Goal: Task Accomplishment & Management: Manage account settings

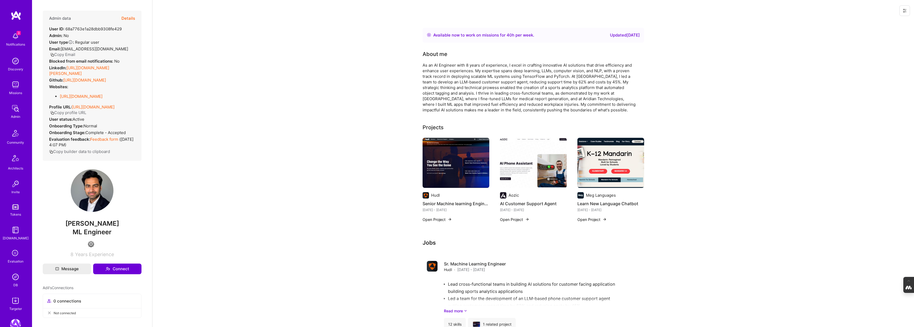
click at [17, 256] on icon at bounding box center [15, 254] width 10 height 10
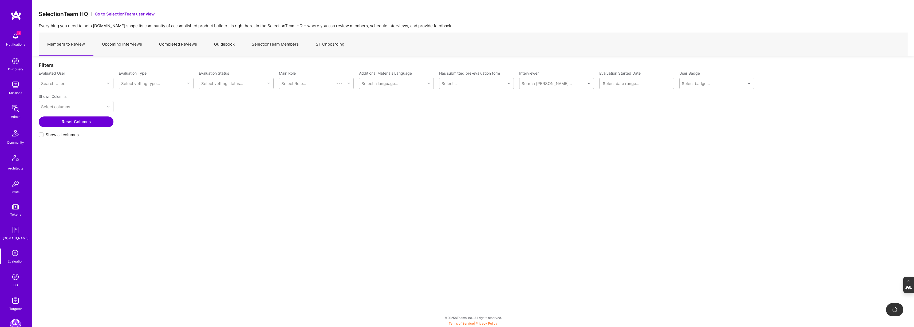
click at [120, 44] on link "Upcoming Interviews" at bounding box center [121, 44] width 57 height 23
click at [40, 135] on input "Show all columns" at bounding box center [42, 135] width 4 height 4
checkbox input "true"
click at [57, 85] on div "Search User..." at bounding box center [54, 84] width 26 height 6
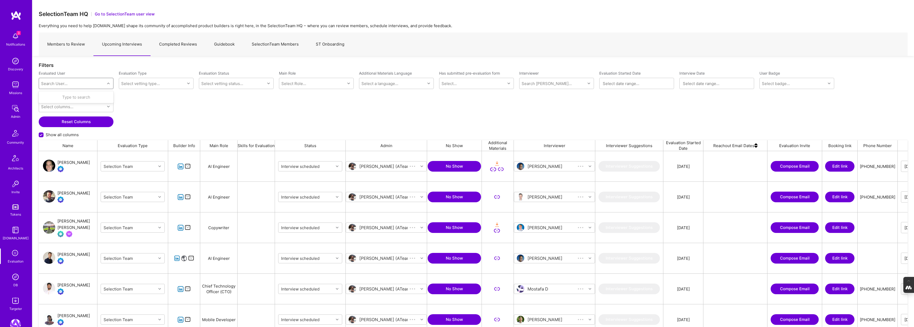
scroll to position [271, 869]
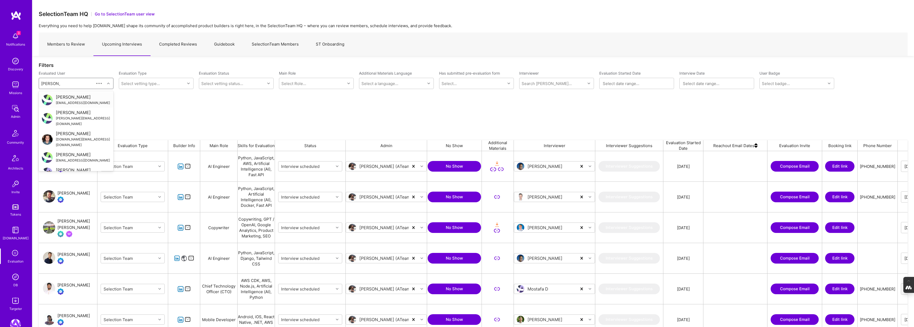
type input "alok verma"
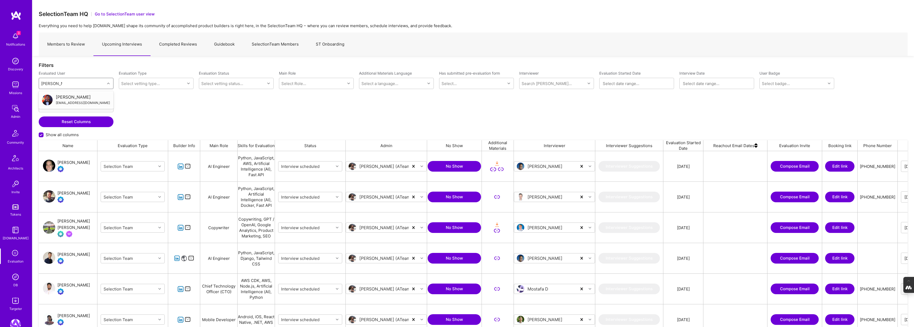
click at [65, 97] on div "Alok Verma" at bounding box center [83, 97] width 54 height 6
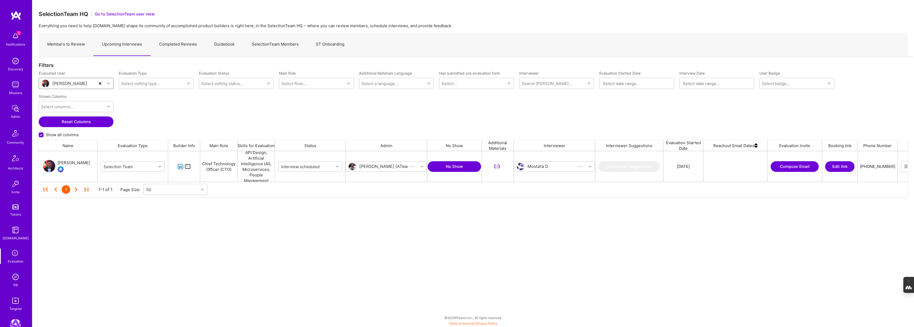
scroll to position [31, 869]
click at [536, 167] on input "grid" at bounding box center [550, 167] width 64 height 6
type input "pedro"
click at [545, 183] on div "Internal Technical" at bounding box center [551, 186] width 35 height 6
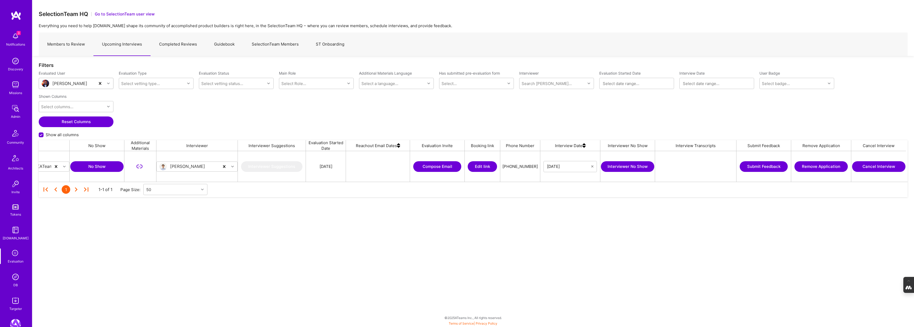
scroll to position [0, 360]
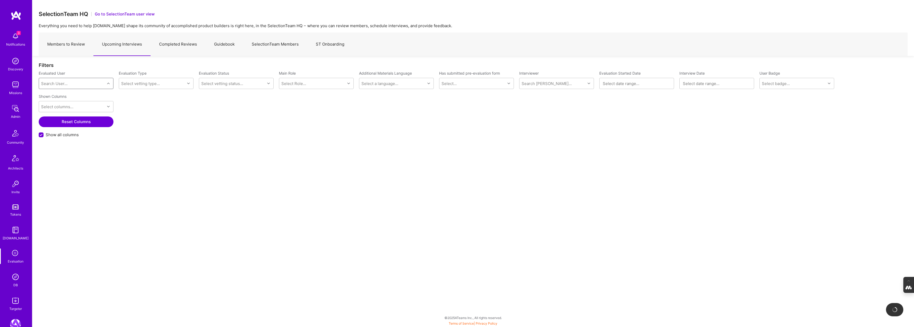
click at [73, 83] on div "Search User..." at bounding box center [72, 83] width 66 height 11
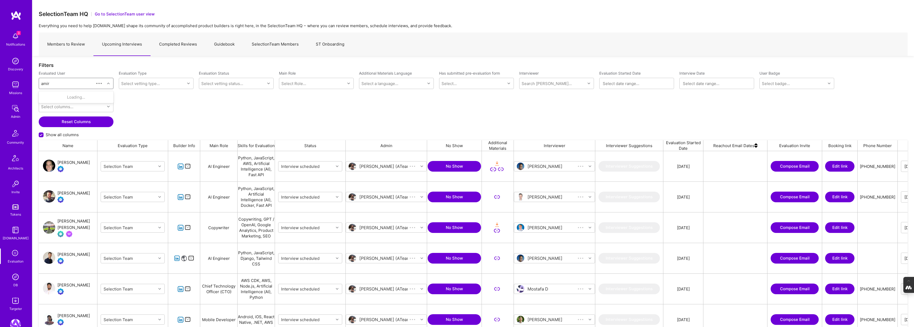
scroll to position [271, 869]
type input "amir a"
paste input "Elemam"
click at [42, 83] on input "Elemam" at bounding box center [48, 84] width 15 height 6
type input "Amir Elemam"
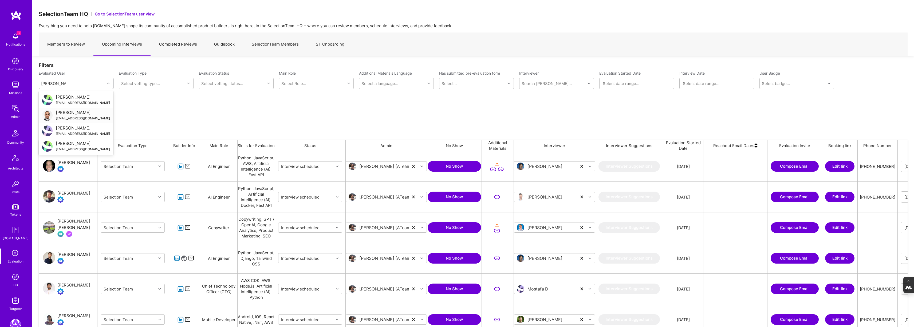
click at [71, 113] on div "Amir Elemam" at bounding box center [83, 113] width 54 height 6
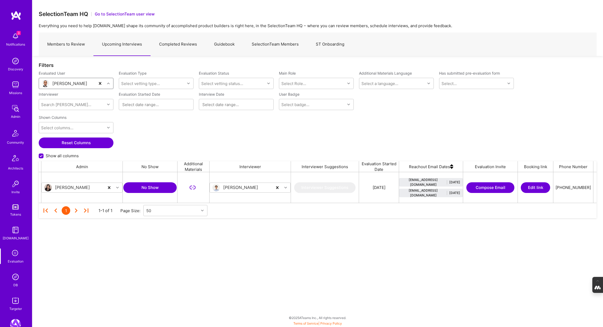
scroll to position [31, 558]
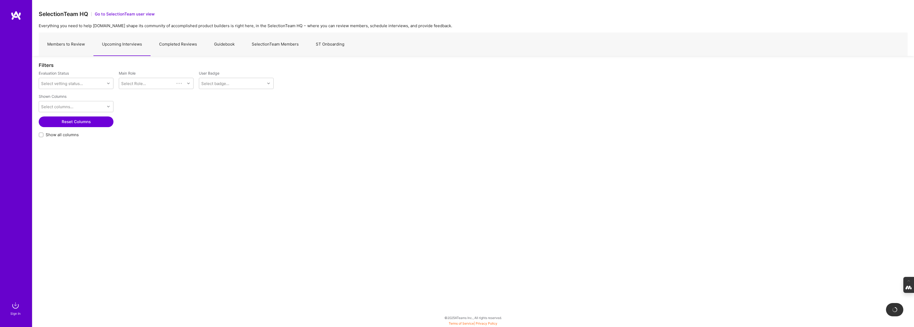
checkbox input "false"
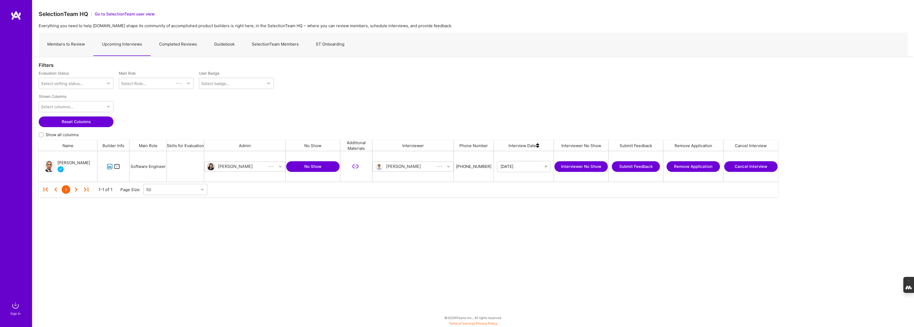
scroll to position [31, 739]
click at [14, 310] on img at bounding box center [15, 305] width 11 height 11
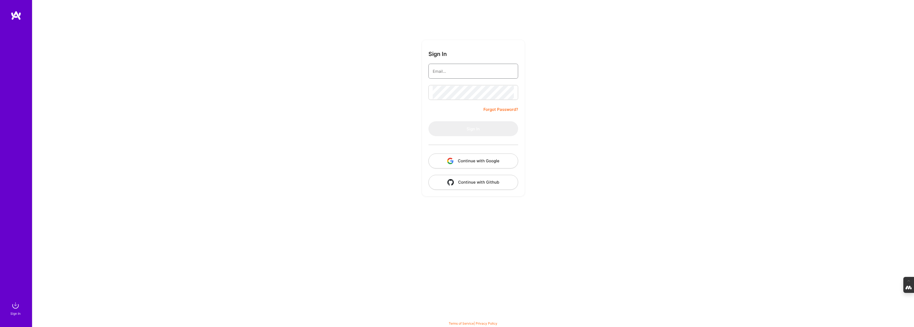
click at [452, 69] on input "email" at bounding box center [473, 72] width 81 height 14
type input "[PERSON_NAME][EMAIL_ADDRESS][DOMAIN_NAME]"
click at [491, 167] on button "Continue with Google" at bounding box center [473, 161] width 90 height 15
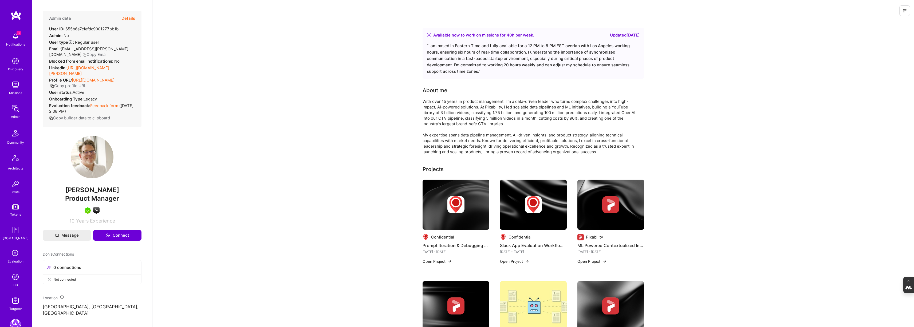
click at [126, 16] on button "Details" at bounding box center [128, 18] width 14 height 15
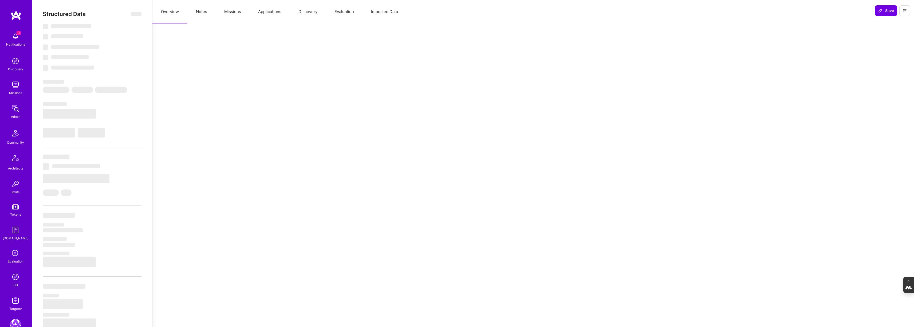
click at [342, 13] on button "Evaluation" at bounding box center [344, 11] width 37 height 23
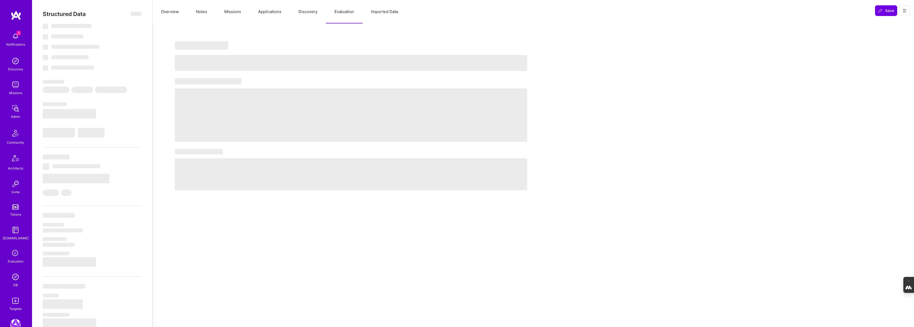
select select "Right Now"
select select "5"
select select "7"
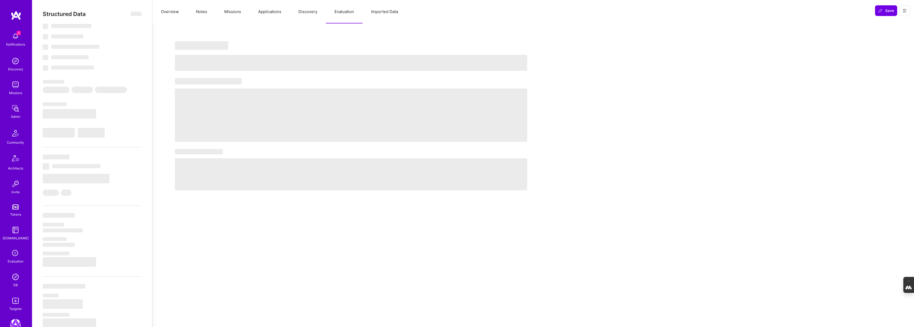
select select "US"
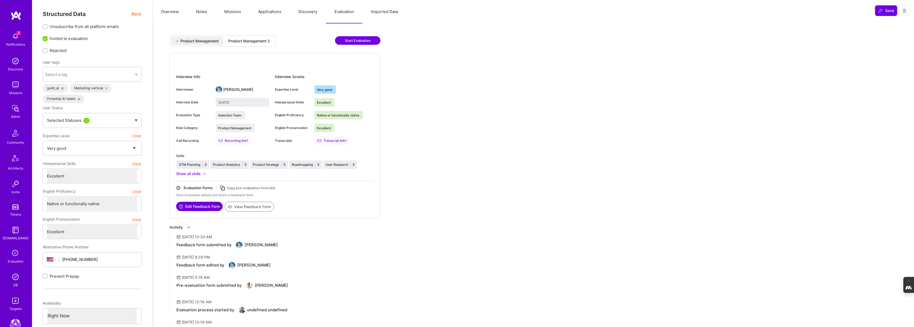
click at [251, 40] on div "Product Management 2" at bounding box center [249, 40] width 42 height 5
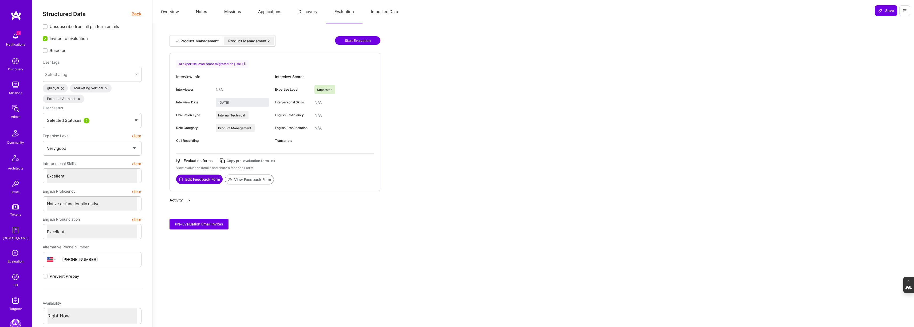
type input "August 15, 2025"
click at [167, 13] on button "Overview" at bounding box center [169, 11] width 35 height 23
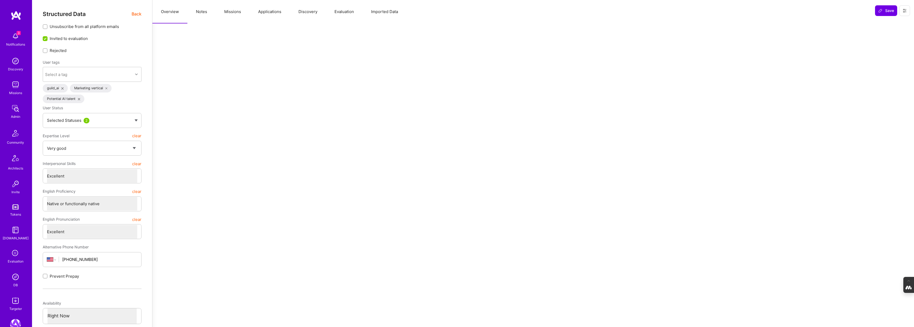
click at [134, 14] on span "Back" at bounding box center [137, 14] width 10 height 7
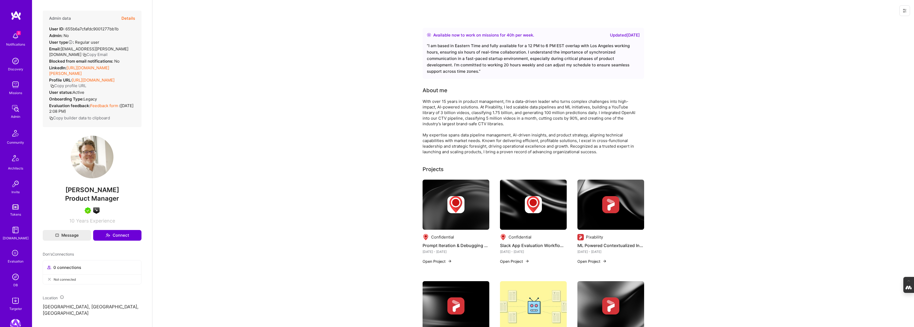
click at [128, 18] on button "Details" at bounding box center [128, 18] width 14 height 15
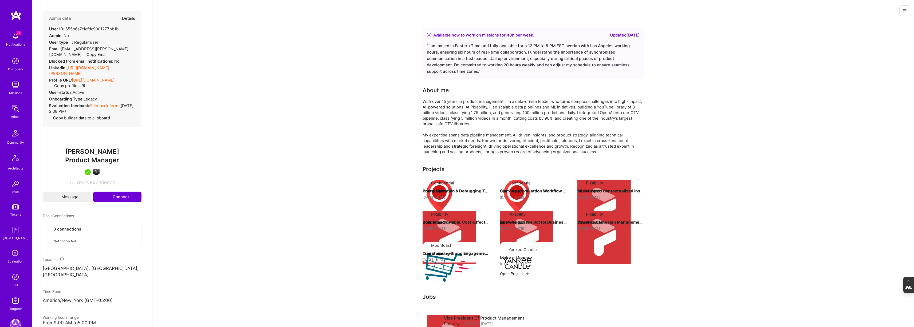
type textarea "x"
select select "5"
select select "7"
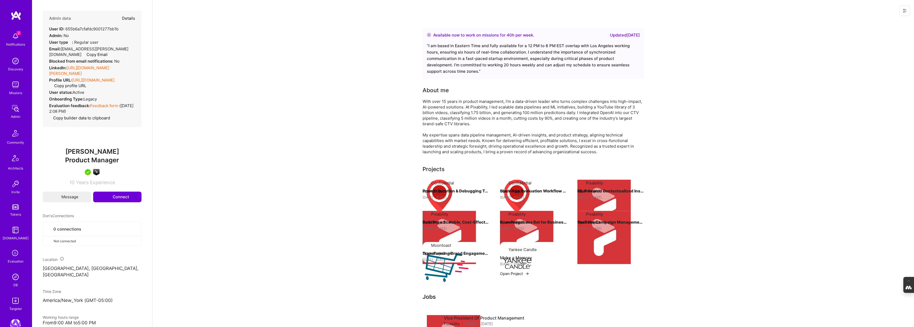
select select "US"
select select "Right Now"
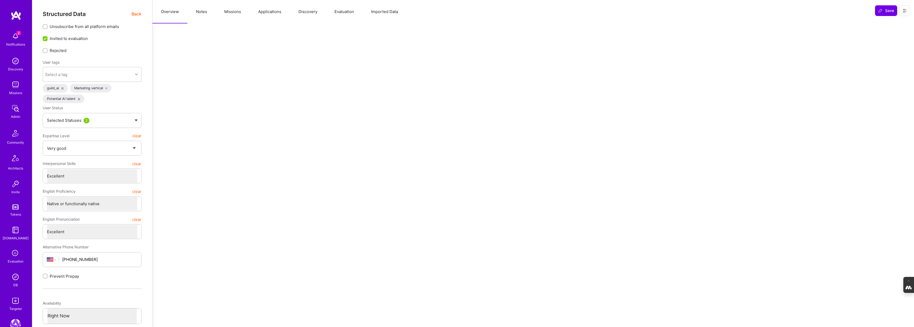
click at [136, 13] on span "Back" at bounding box center [137, 14] width 10 height 7
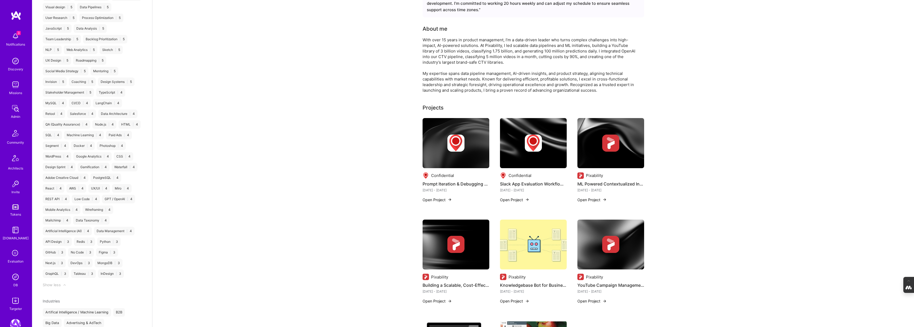
scroll to position [642, 0]
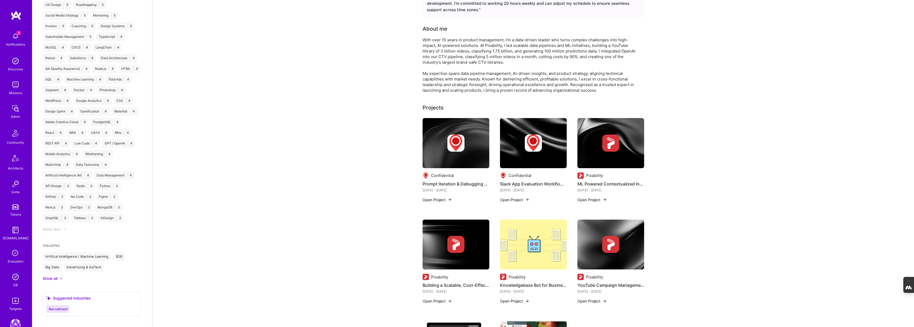
click at [49, 276] on div "Show all" at bounding box center [50, 278] width 15 height 5
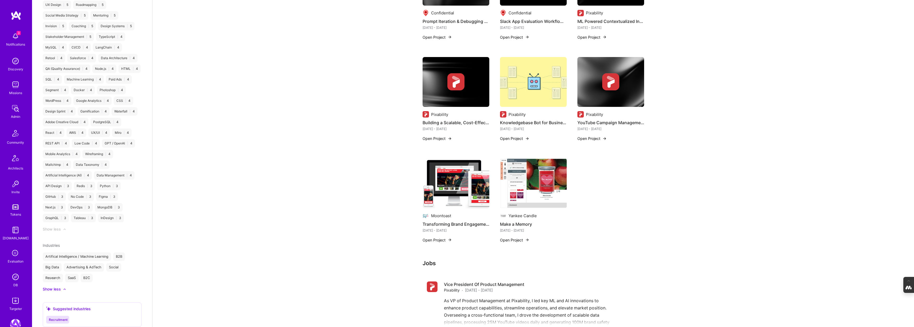
scroll to position [225, 0]
click at [528, 183] on img at bounding box center [533, 183] width 67 height 50
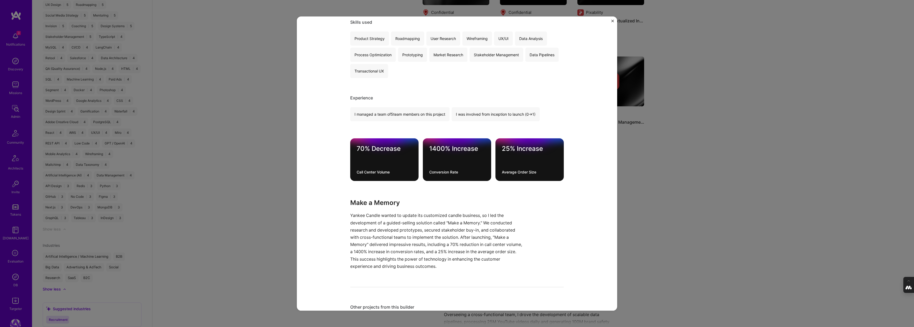
scroll to position [278, 0]
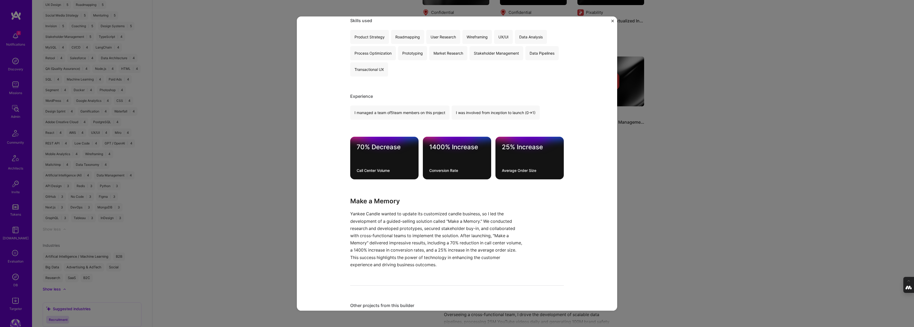
click at [675, 191] on div "Make a Memory Yankee Candle B2C Role Lead Jan, 2005 - Apr, 2005 Skills used Pro…" at bounding box center [457, 163] width 914 height 327
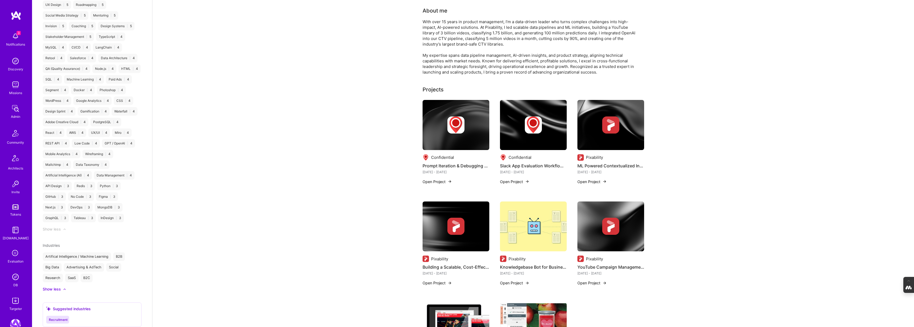
scroll to position [80, 0]
click at [622, 144] on img at bounding box center [610, 125] width 67 height 50
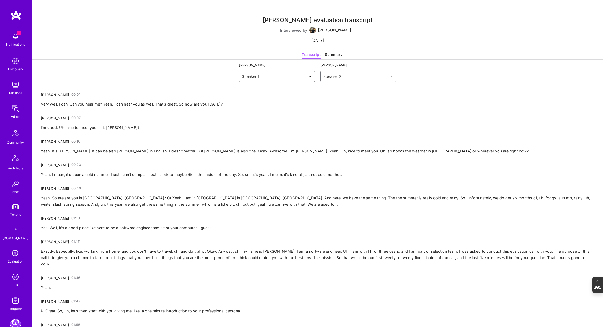
click at [71, 117] on link "00:07" at bounding box center [75, 118] width 9 height 9
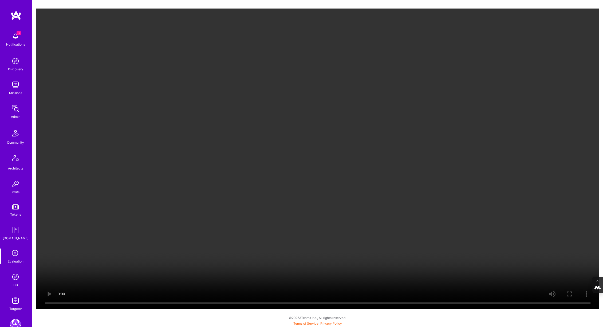
click at [235, 194] on video "Your browser does not support the video tag." at bounding box center [317, 159] width 563 height 301
click at [250, 144] on video "Your browser does not support the video tag." at bounding box center [317, 159] width 563 height 301
click at [240, 86] on video "Your browser does not support the video tag." at bounding box center [317, 159] width 563 height 301
click at [280, 153] on video "Your browser does not support the video tag." at bounding box center [317, 159] width 563 height 301
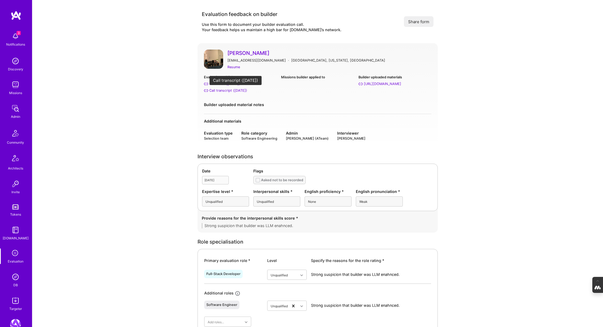
click at [227, 90] on div "Call transcript ([DATE])" at bounding box center [228, 91] width 38 height 6
click at [239, 52] on link "[PERSON_NAME]" at bounding box center [329, 53] width 204 height 7
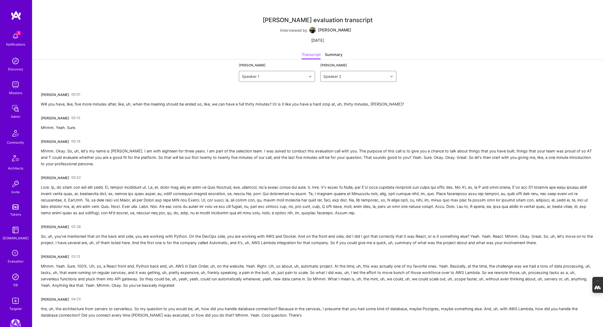
click at [72, 117] on link "00:15" at bounding box center [75, 118] width 9 height 9
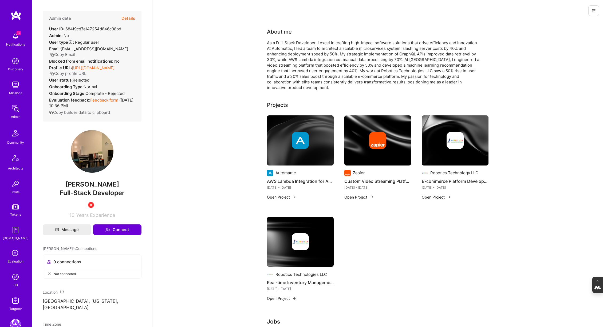
click at [128, 16] on button "Details" at bounding box center [128, 18] width 14 height 15
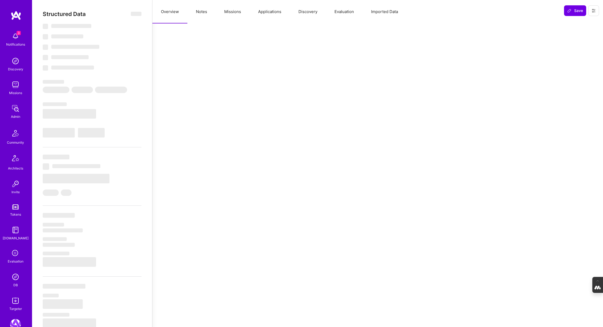
click at [207, 11] on button "Notes" at bounding box center [201, 11] width 28 height 23
select select "0"
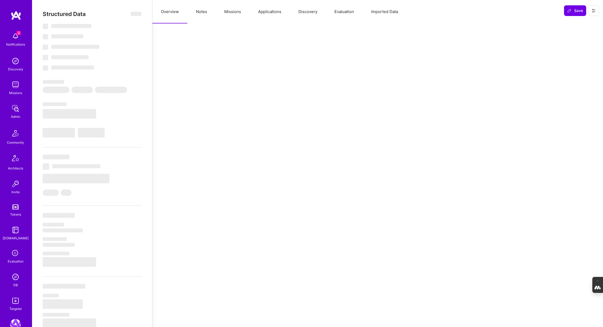
select select "US"
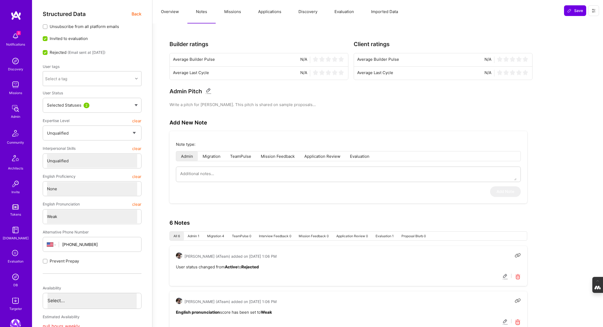
click at [351, 12] on button "Evaluation" at bounding box center [344, 11] width 37 height 23
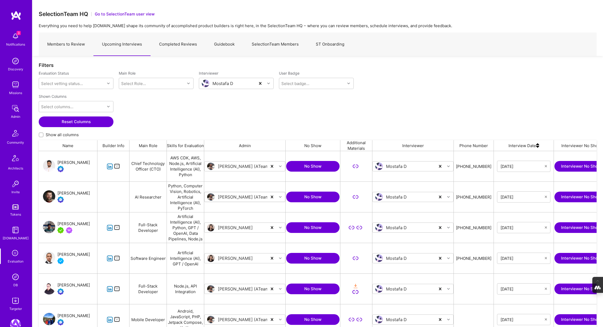
scroll to position [0, 185]
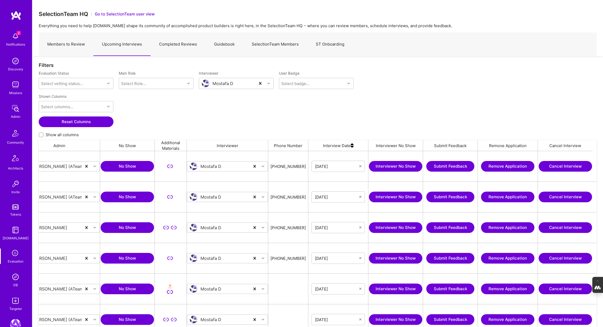
click at [455, 195] on button "Submit Feedback" at bounding box center [450, 197] width 48 height 11
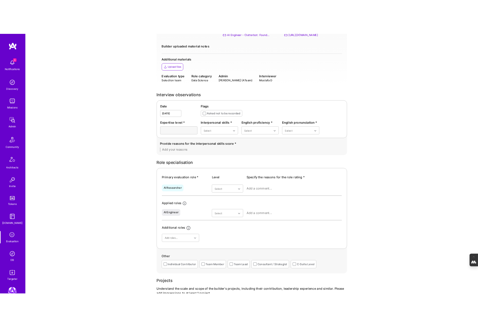
scroll to position [82, 0]
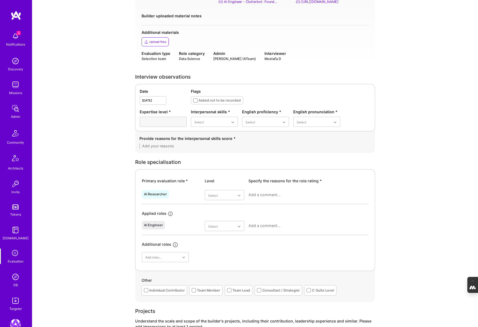
click at [12, 274] on img at bounding box center [15, 277] width 11 height 11
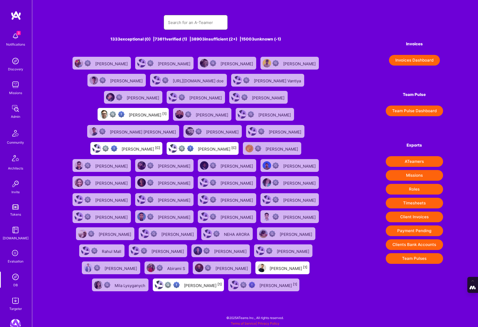
click at [186, 26] on input "text" at bounding box center [196, 23] width 56 height 14
paste input "gaminib@ieee.org"
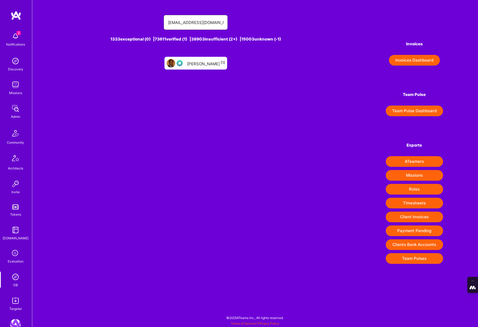
type input "gaminib@ieee.org"
click at [208, 66] on div "Gamini Bulumulle [1]" at bounding box center [206, 63] width 38 height 7
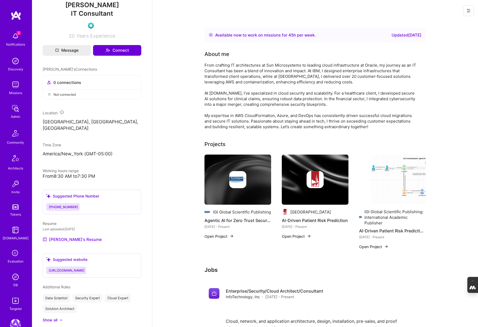
scroll to position [180, 0]
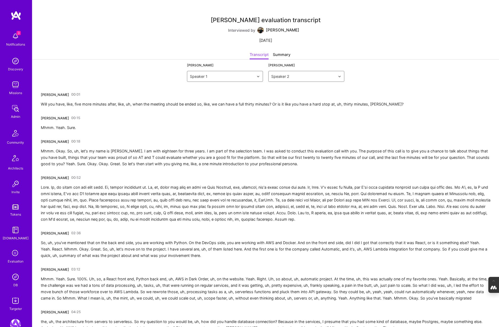
click at [15, 281] on img at bounding box center [15, 277] width 11 height 11
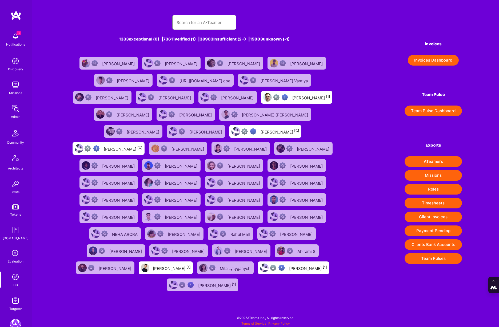
click at [188, 19] on input "text" at bounding box center [205, 23] width 56 height 14
paste input "jjones@peakinertia.com"
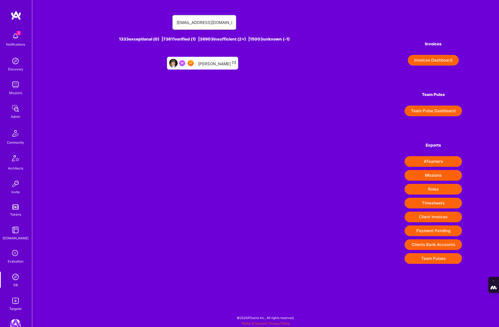
type input "jjones@peakinertia.com"
click at [214, 60] on div "Justin Jones [1]" at bounding box center [217, 63] width 38 height 7
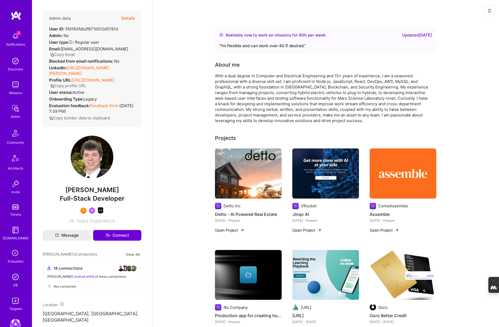
click at [129, 17] on button "Details" at bounding box center [128, 18] width 14 height 15
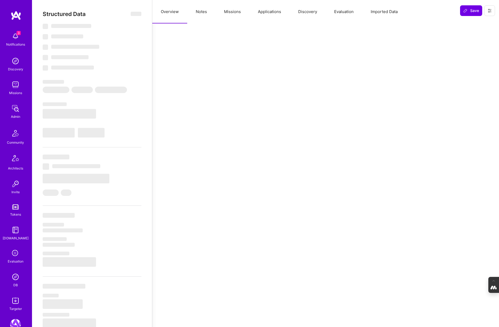
click at [205, 11] on button "Notes" at bounding box center [201, 11] width 28 height 23
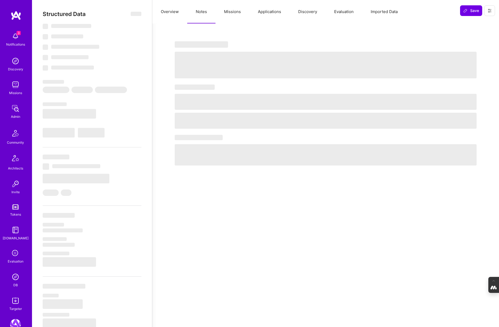
click at [347, 16] on button "Evaluation" at bounding box center [344, 11] width 37 height 23
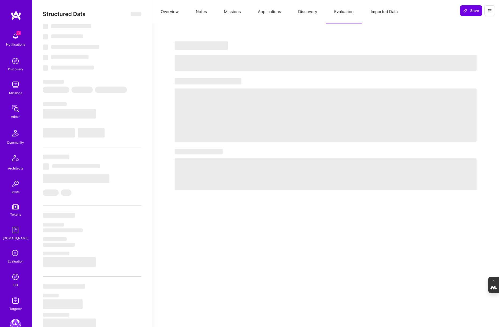
select select "Right Now"
select select "7"
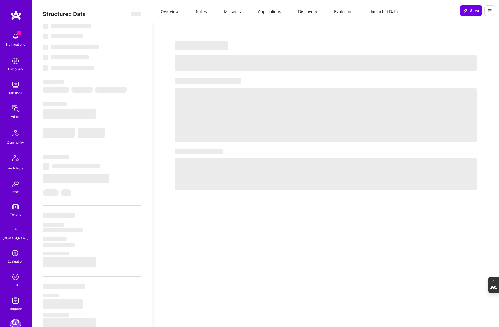
select select "US"
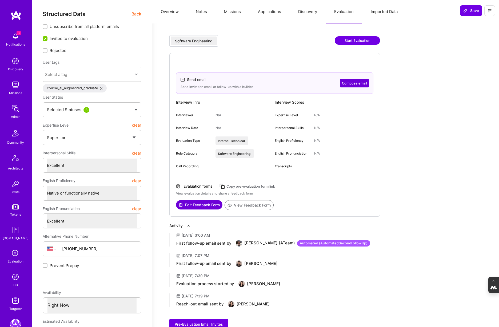
click at [134, 13] on span "Back" at bounding box center [137, 14] width 10 height 7
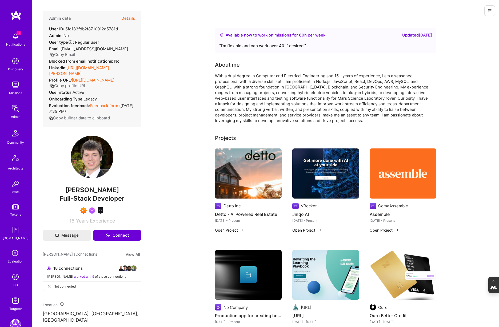
click at [126, 18] on button "Details" at bounding box center [128, 18] width 14 height 15
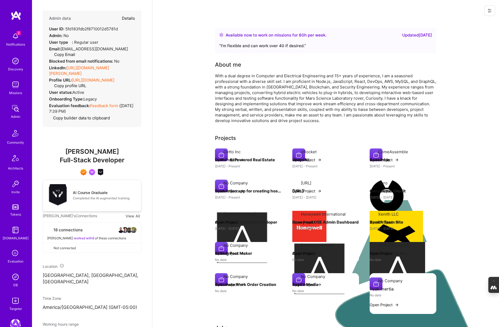
type textarea "x"
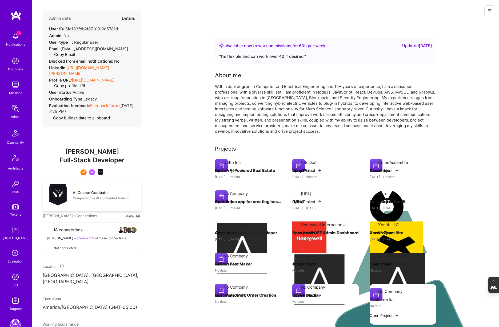
select select "7"
select select "US"
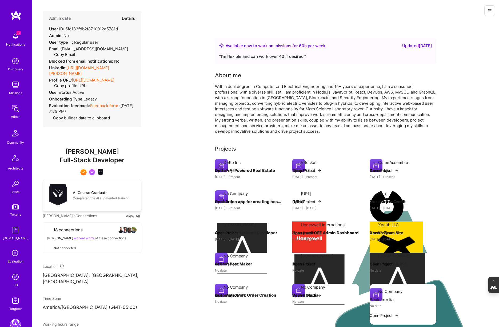
select select "Right Now"
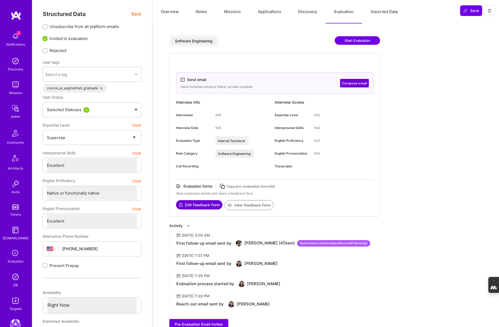
click at [203, 11] on button "Notes" at bounding box center [201, 11] width 28 height 23
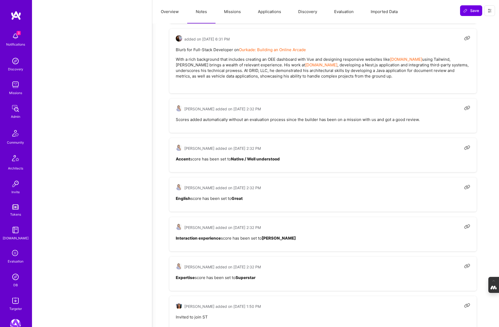
scroll to position [2659, 0]
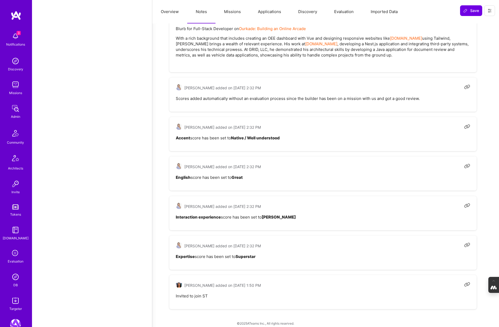
type textarea "x"
click at [16, 263] on div "Evaluation" at bounding box center [16, 262] width 16 height 6
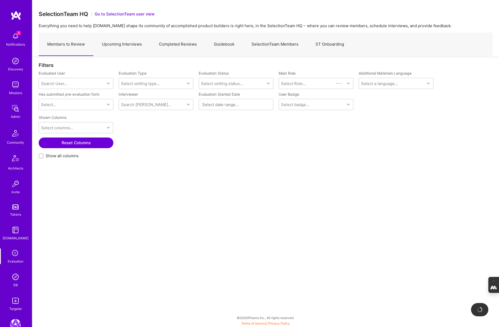
click at [278, 43] on link "SelectionTeam Members" at bounding box center [275, 44] width 64 height 23
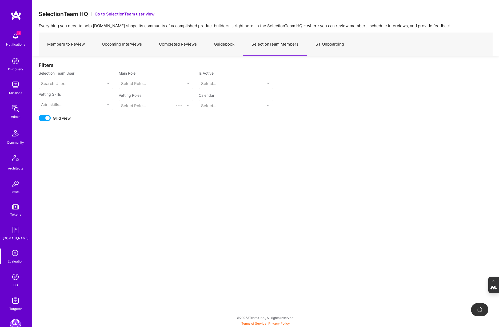
click at [90, 79] on div "Search User..." at bounding box center [72, 83] width 66 height 11
type input "luis"
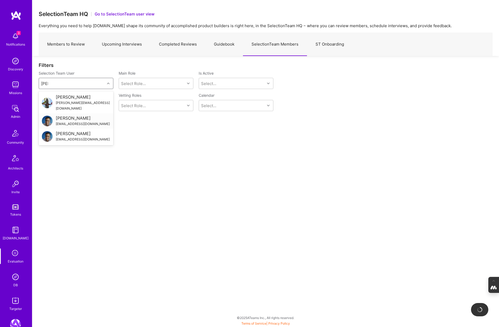
click at [70, 116] on div "Luis Teofilo" at bounding box center [83, 119] width 54 height 6
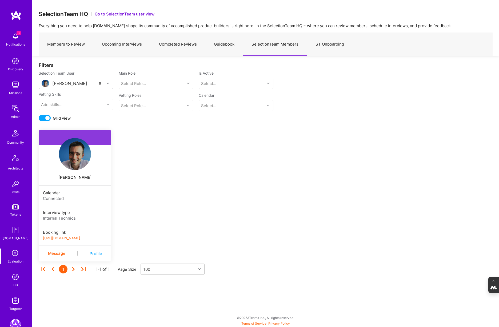
click at [74, 239] on link "https://platform-v2.a.team/interview-scheduling/booking/luisteofilo/evaluation" at bounding box center [61, 238] width 37 height 4
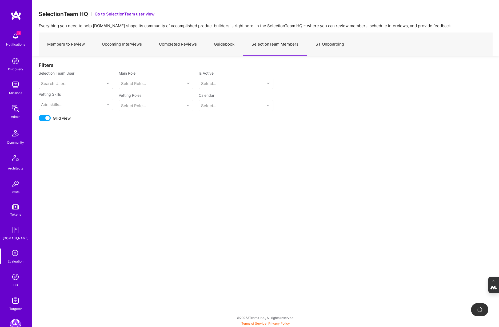
click at [64, 86] on div "Search User..." at bounding box center [54, 84] width 26 height 6
type input "mostafa"
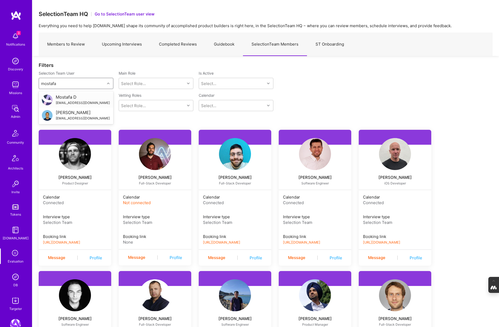
click at [64, 98] on div "Mostafa D" at bounding box center [83, 97] width 54 height 6
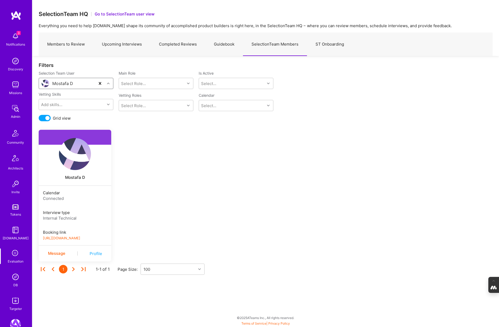
click at [78, 237] on link "https://platform-v2.a.team/interview-scheduling/booking/mostafad/evaluation" at bounding box center [61, 238] width 37 height 4
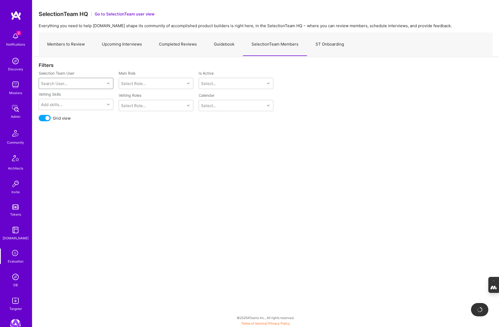
click at [64, 85] on div "Search User..." at bounding box center [54, 84] width 26 height 6
type input "pedro"
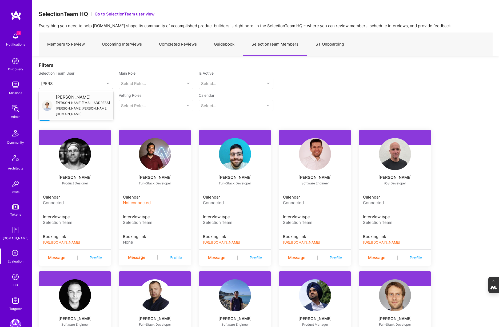
click at [70, 103] on div "pedro.alves.nogueira@gmail.com" at bounding box center [83, 108] width 54 height 17
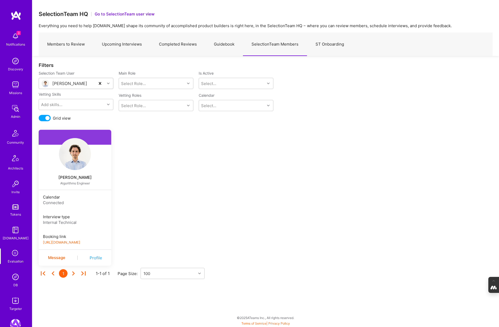
click at [80, 242] on link "https://book.a.team/pedronogueira1/evaluation" at bounding box center [61, 243] width 37 height 4
click at [70, 47] on link "Members to Review" at bounding box center [66, 44] width 55 height 23
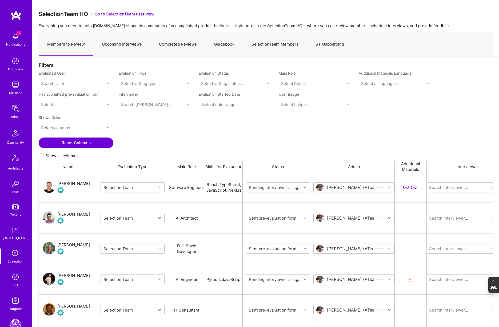
scroll to position [271, 454]
click at [88, 84] on div "Search User..." at bounding box center [72, 83] width 66 height 11
paste input "jjones@peakinertia.com"
type input "jjones@peakinertia.com"
click at [71, 97] on div "Justin Jones" at bounding box center [83, 97] width 54 height 6
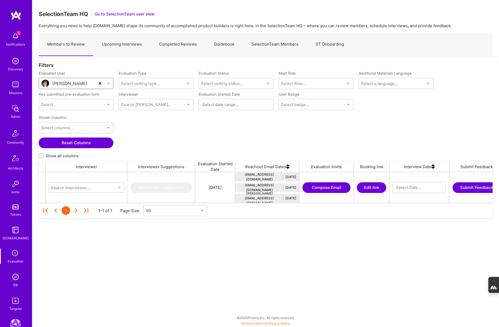
scroll to position [0, 384]
click at [363, 186] on button "Edit link" at bounding box center [368, 188] width 29 height 11
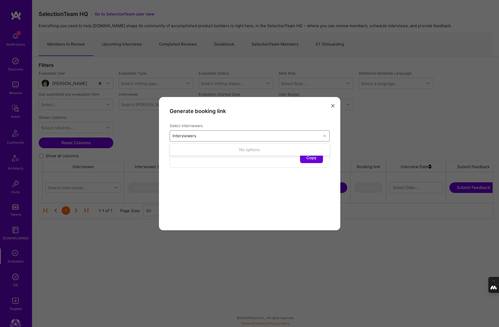
click at [221, 136] on div "Interviewers" at bounding box center [245, 136] width 151 height 11
type input "pedro"
click at [175, 149] on input "modal" at bounding box center [176, 150] width 4 height 4
checkbox input "true"
type input "luis"
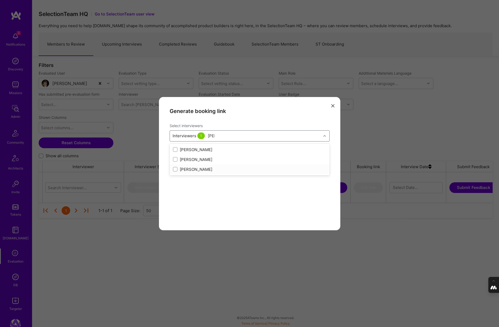
click at [176, 169] on input "modal" at bounding box center [176, 170] width 4 height 4
checkbox input "true"
type input "mostafa"
click at [176, 159] on input "modal" at bounding box center [176, 160] width 4 height 4
checkbox input "true"
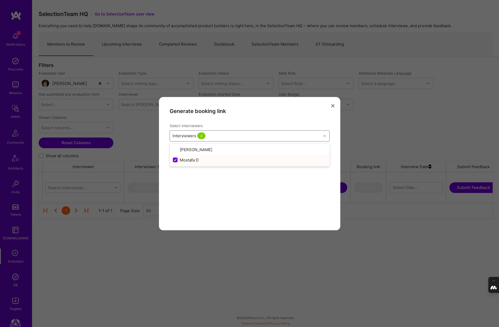
click at [191, 191] on div "Generate booking link Select interviewers option Mostafa D, selected. option Mo…" at bounding box center [249, 163] width 181 height 133
click at [309, 157] on button "Copy" at bounding box center [311, 158] width 23 height 11
click at [335, 106] on button "modal" at bounding box center [333, 105] width 6 height 9
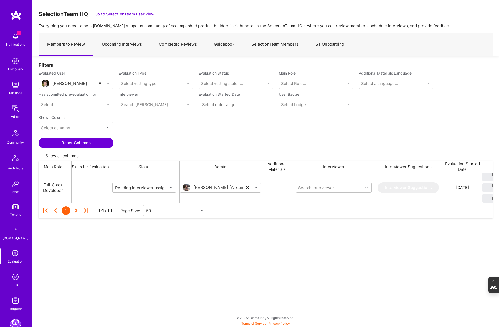
scroll to position [0, 0]
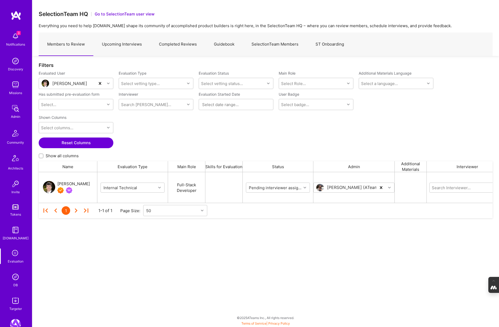
click at [63, 184] on div "Justin Jones" at bounding box center [73, 184] width 33 height 6
click at [14, 281] on img at bounding box center [15, 277] width 11 height 11
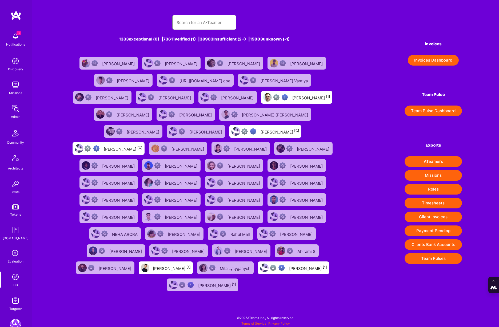
click at [185, 25] on input "text" at bounding box center [205, 23] width 56 height 14
paste input "Teja venkata sai Nallamothu"
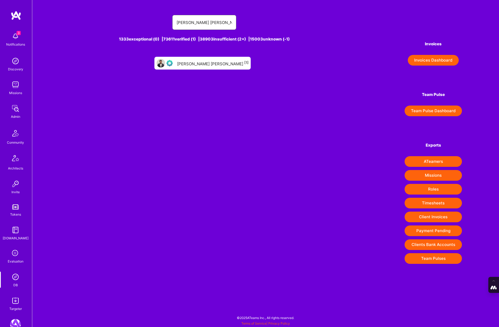
type input "Teja venkata sai Nallamothu"
click at [209, 62] on div "Teja venkata sai Nallamothu [1]" at bounding box center [213, 63] width 72 height 7
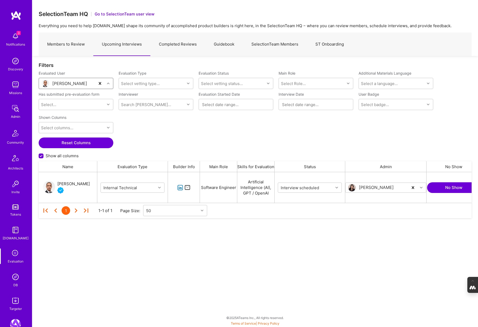
scroll to position [31, 433]
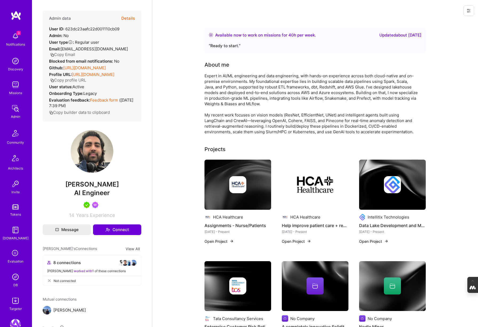
click at [15, 278] on img at bounding box center [15, 277] width 11 height 11
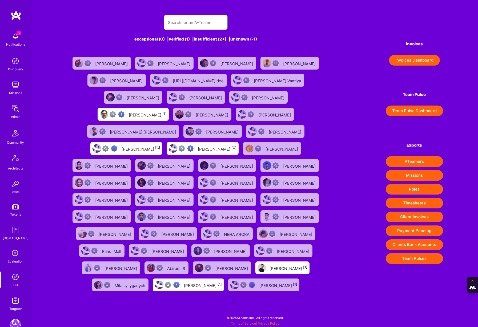
click at [177, 21] on input "text" at bounding box center [196, 23] width 56 height 14
paste input "[EMAIL_ADDRESS][DOMAIN_NAME]"
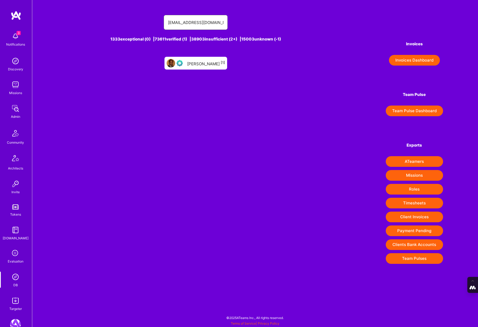
type input "[EMAIL_ADDRESS][DOMAIN_NAME]"
click at [200, 64] on div "[PERSON_NAME] [1]" at bounding box center [206, 63] width 38 height 7
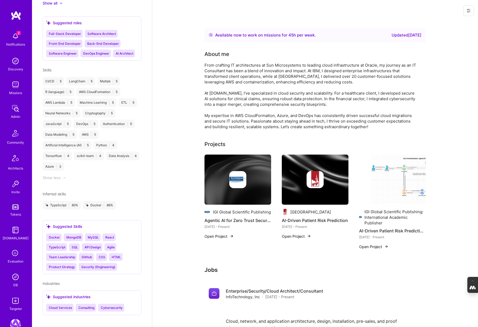
scroll to position [501, 0]
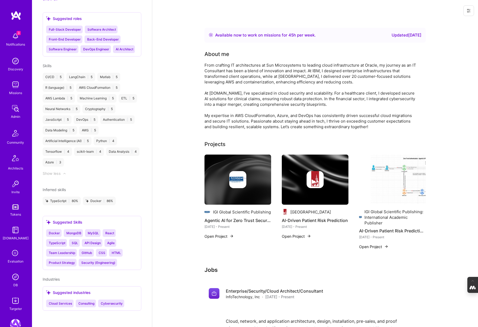
click at [246, 194] on img at bounding box center [238, 180] width 67 height 50
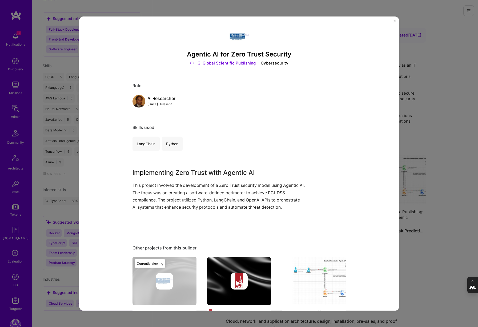
click at [233, 62] on link "IGI Global Scientific Publishing" at bounding box center [223, 63] width 66 height 6
